Goal: Information Seeking & Learning: Learn about a topic

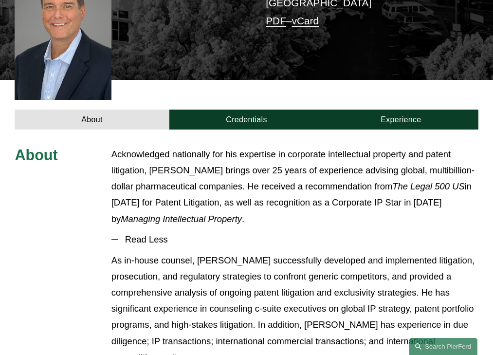
scroll to position [298, 0]
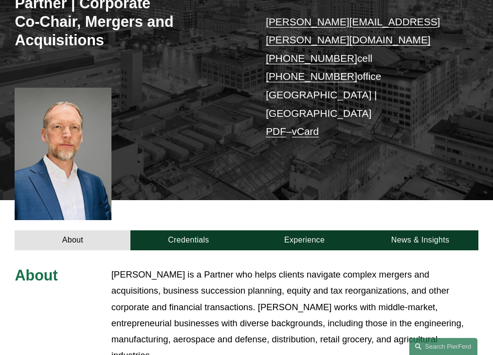
scroll to position [315, 0]
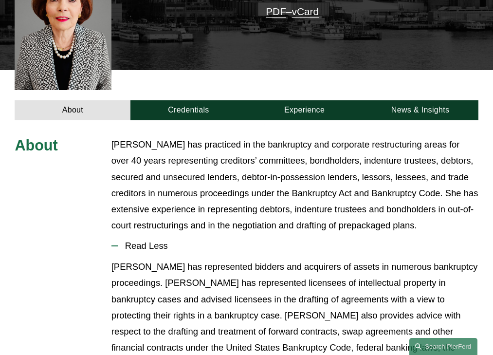
scroll to position [313, 0]
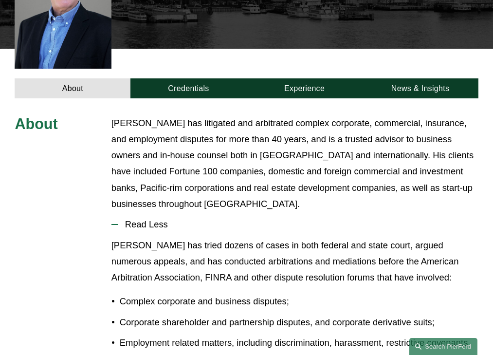
scroll to position [313, 0]
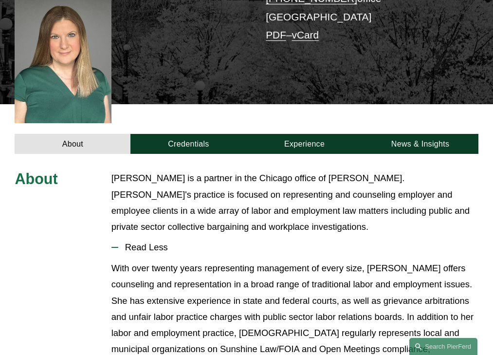
scroll to position [293, 0]
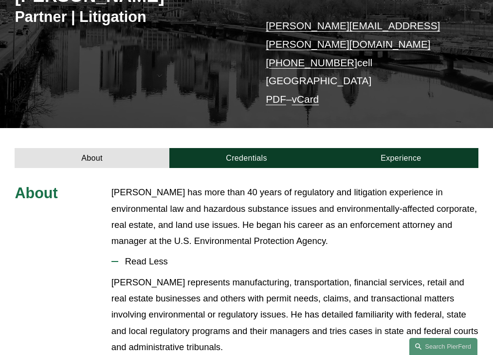
scroll to position [221, 0]
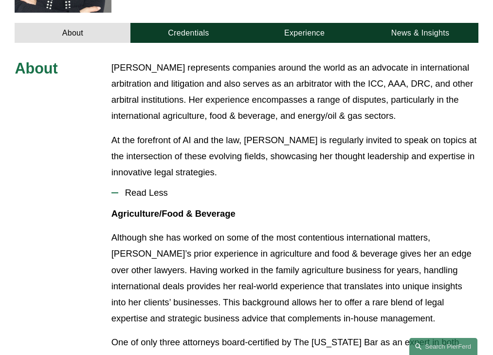
scroll to position [351, 0]
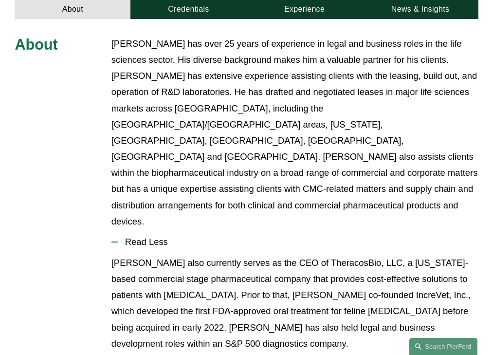
scroll to position [361, 0]
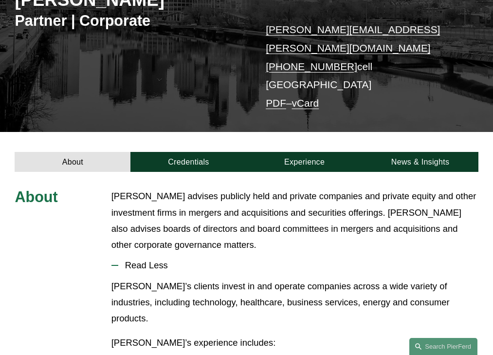
scroll to position [205, 0]
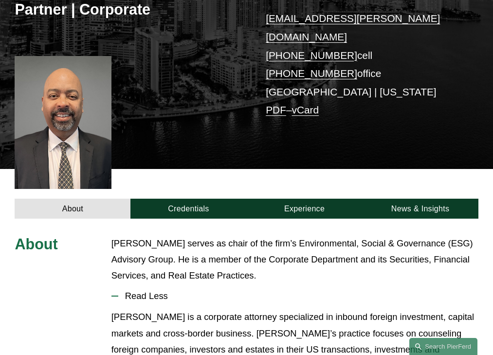
scroll to position [264, 0]
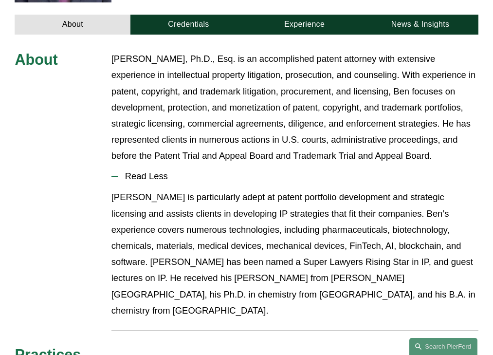
scroll to position [329, 0]
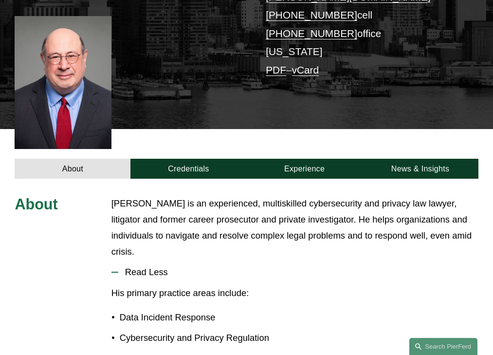
scroll to position [264, 0]
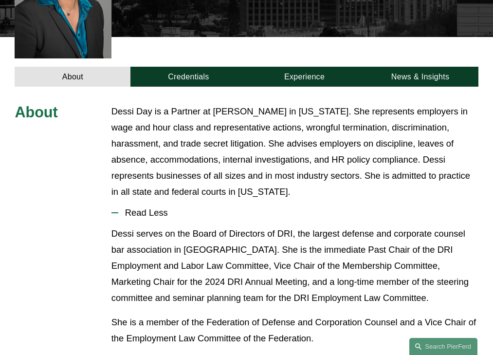
scroll to position [325, 0]
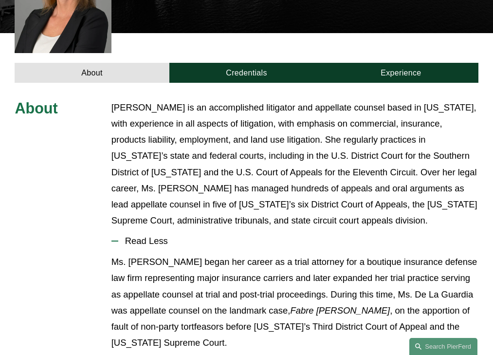
scroll to position [345, 0]
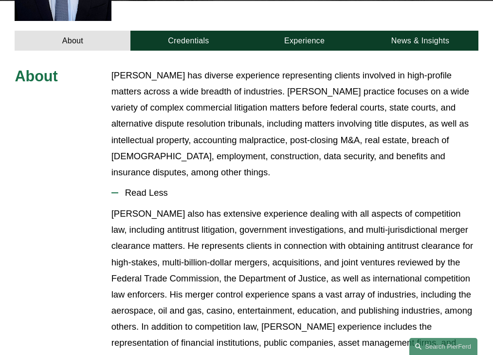
scroll to position [329, 0]
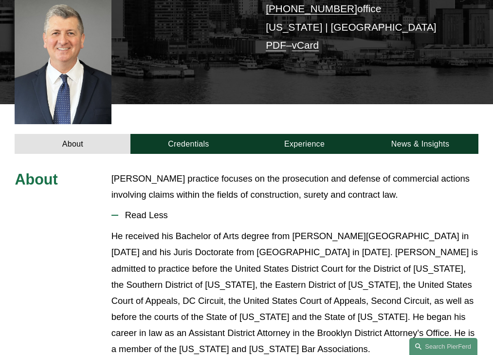
scroll to position [248, 0]
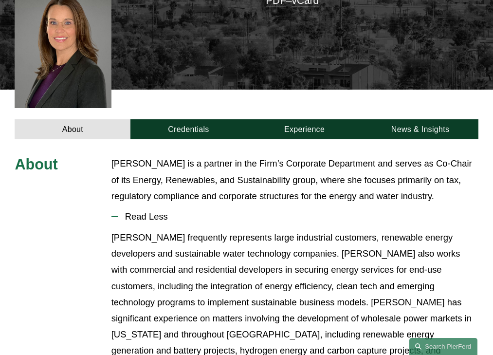
scroll to position [295, 0]
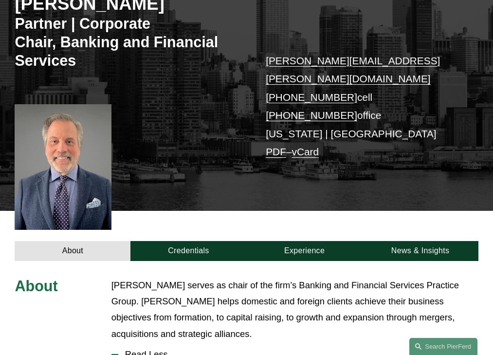
scroll to position [307, 0]
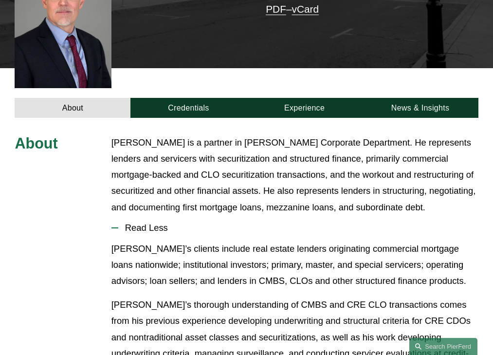
scroll to position [296, 0]
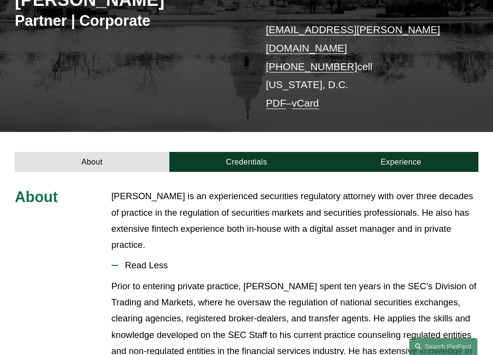
scroll to position [205, 0]
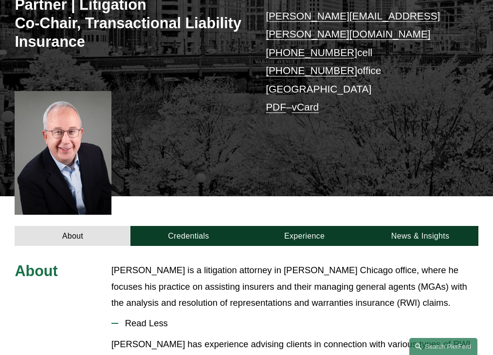
scroll to position [295, 0]
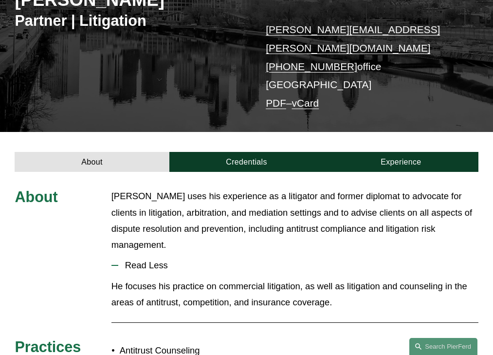
scroll to position [205, 0]
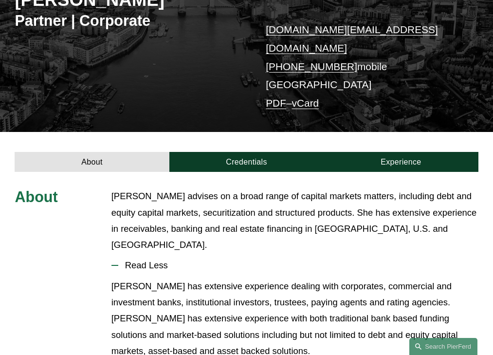
scroll to position [205, 0]
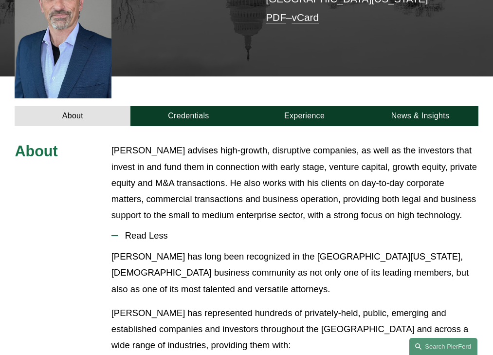
scroll to position [296, 0]
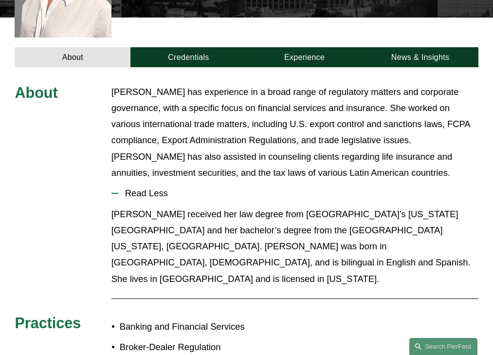
scroll to position [313, 0]
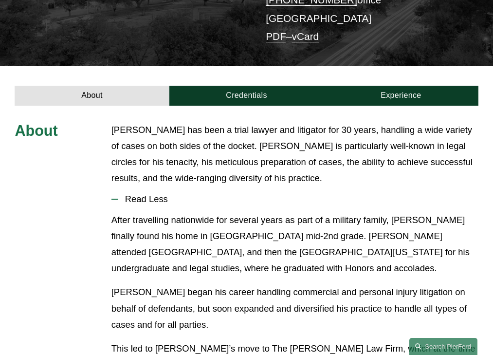
scroll to position [240, 0]
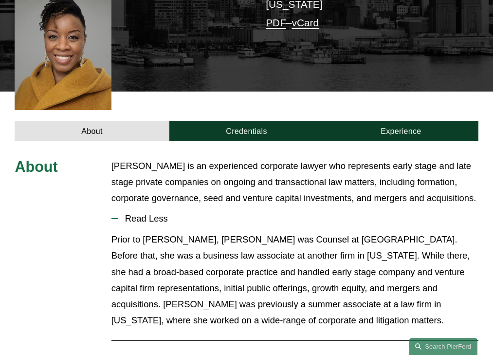
scroll to position [256, 0]
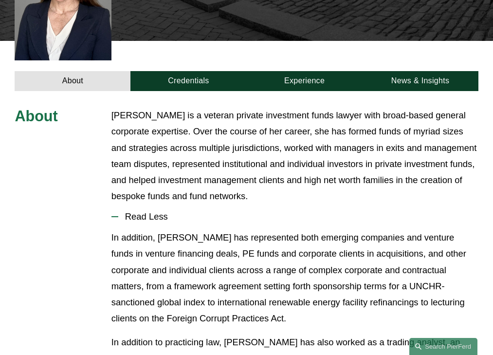
scroll to position [333, 0]
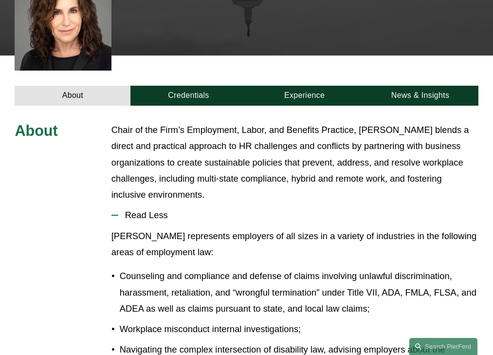
scroll to position [359, 0]
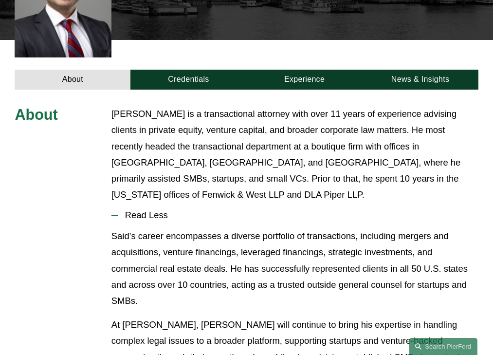
scroll to position [296, 0]
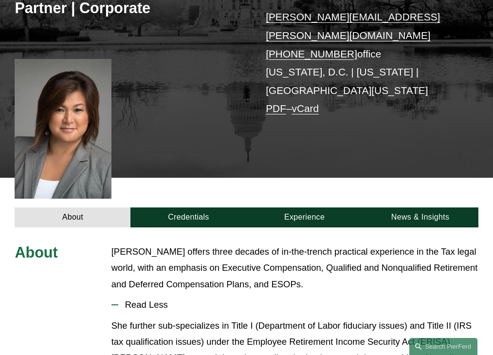
scroll to position [274, 0]
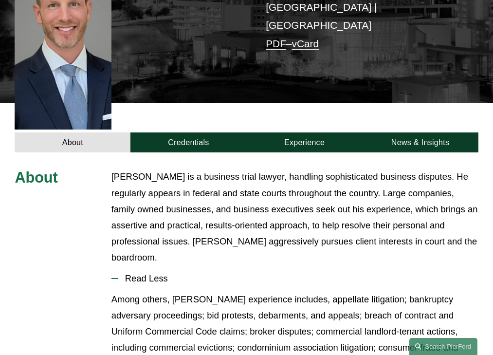
scroll to position [315, 0]
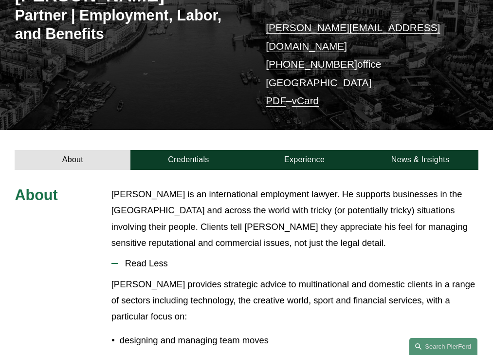
scroll to position [224, 0]
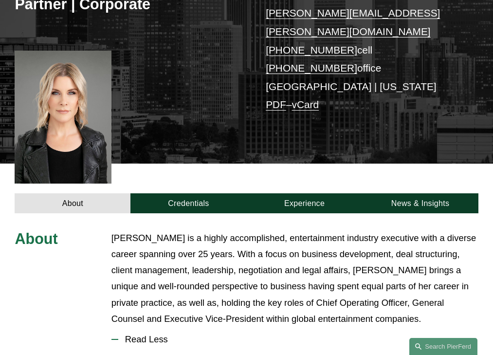
scroll to position [313, 0]
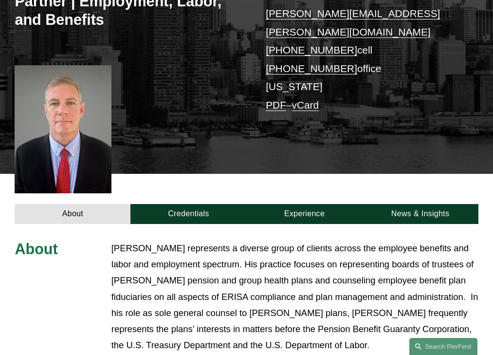
scroll to position [341, 0]
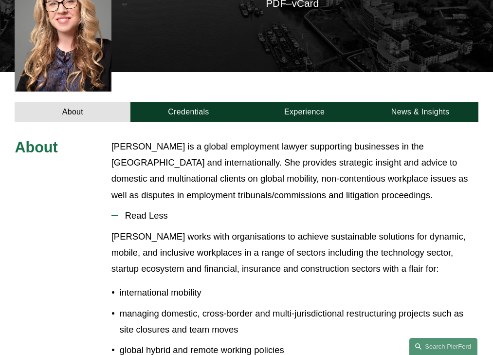
scroll to position [293, 0]
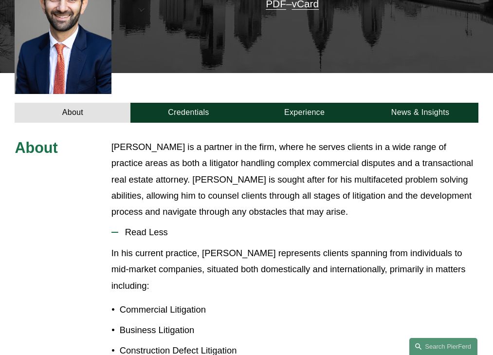
scroll to position [288, 0]
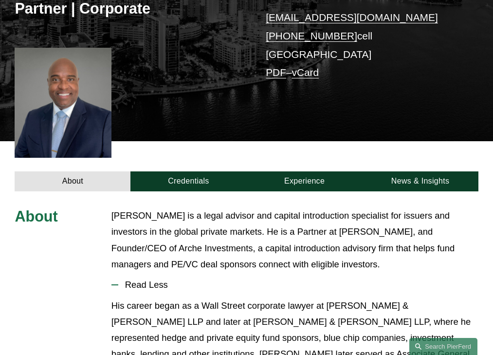
scroll to position [272, 0]
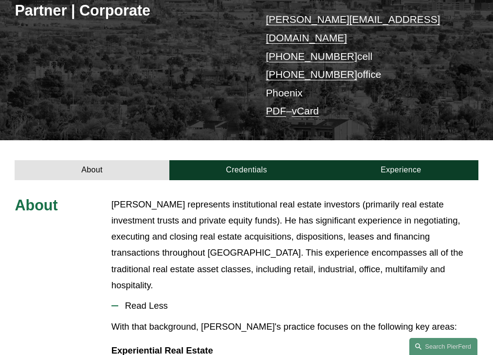
scroll to position [256, 0]
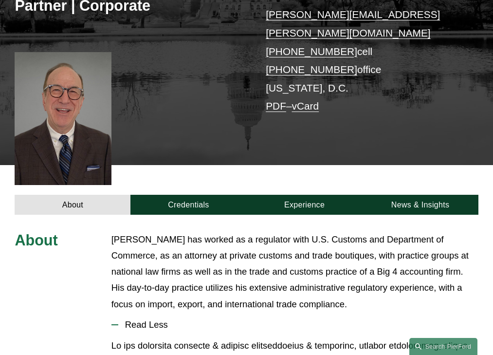
scroll to position [296, 0]
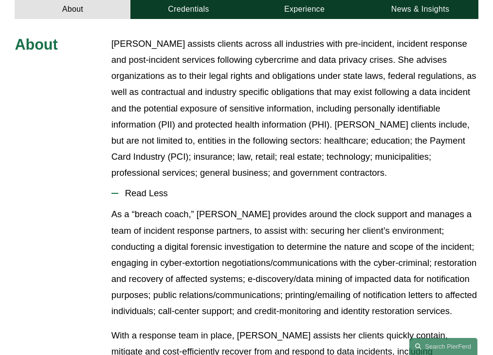
scroll to position [361, 0]
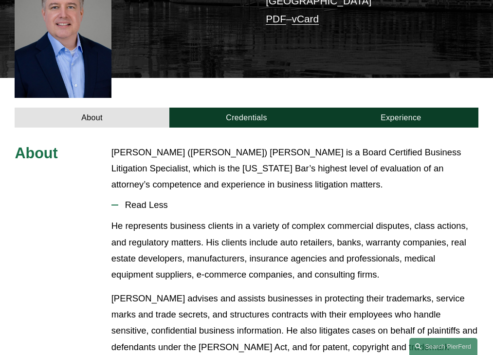
scroll to position [264, 0]
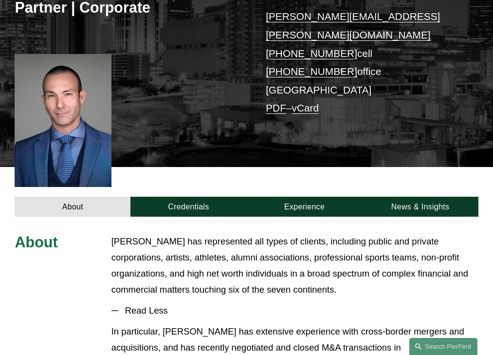
scroll to position [280, 0]
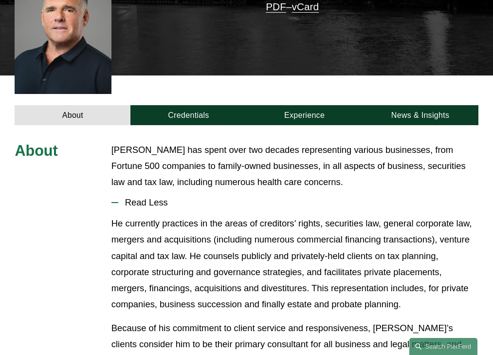
scroll to position [256, 0]
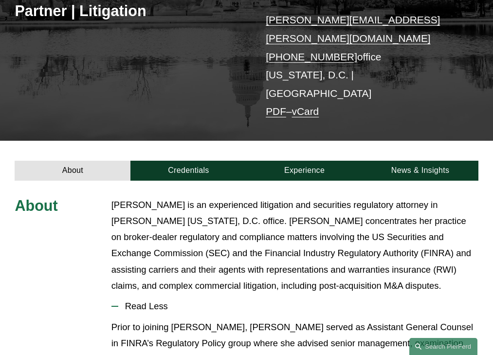
scroll to position [254, 0]
